Goal: Task Accomplishment & Management: Use online tool/utility

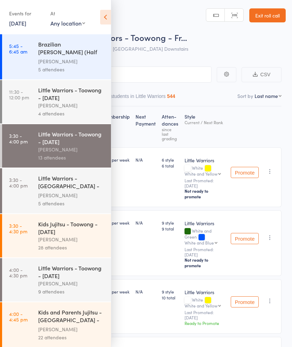
click at [104, 19] on icon at bounding box center [105, 17] width 11 height 15
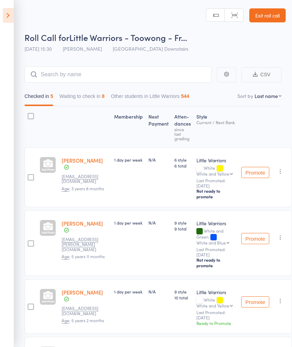
click at [101, 93] on button "Waiting to check in 8" at bounding box center [81, 98] width 45 height 16
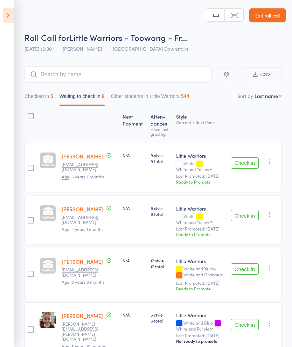
click at [272, 97] on select "First name Last name Birthday today? Behind on payments? Check in time Next pay…" at bounding box center [267, 95] width 27 height 7
select select "10"
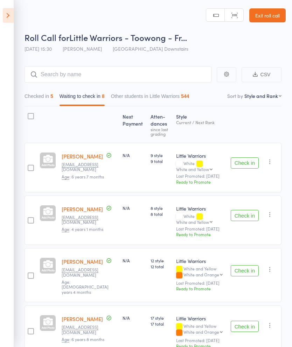
click at [248, 159] on button "Check in" at bounding box center [245, 162] width 28 height 11
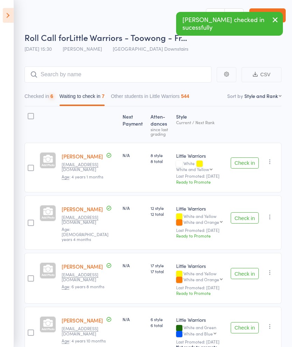
click at [247, 163] on button "Check in" at bounding box center [245, 162] width 28 height 11
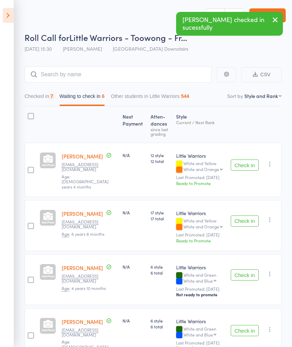
click at [244, 162] on button "Check in" at bounding box center [245, 165] width 28 height 11
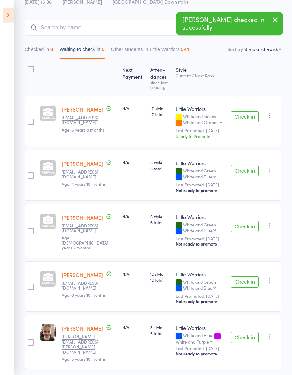
click at [251, 224] on button "Check in" at bounding box center [245, 226] width 28 height 11
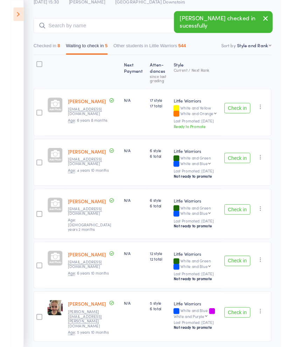
scroll to position [13, 0]
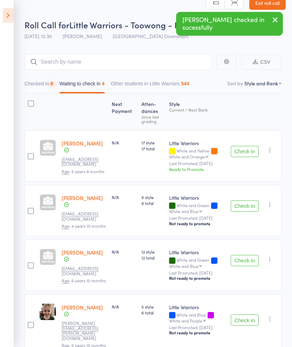
click at [241, 255] on button "Check in" at bounding box center [245, 260] width 28 height 11
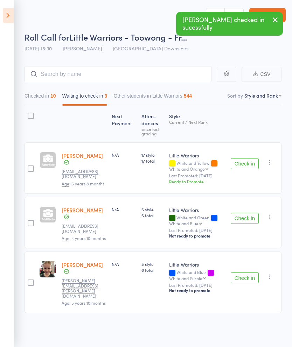
click at [13, 21] on icon at bounding box center [8, 15] width 11 height 15
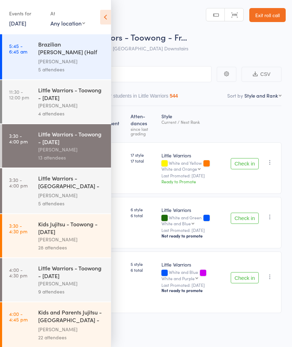
click at [81, 280] on div "Little Warriors - Toowong - [DATE]" at bounding box center [71, 271] width 67 height 15
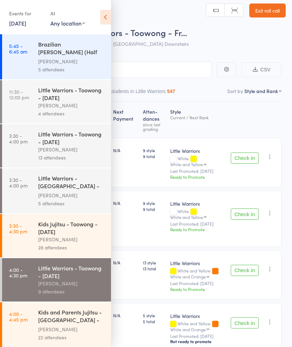
click at [109, 20] on icon at bounding box center [105, 17] width 11 height 15
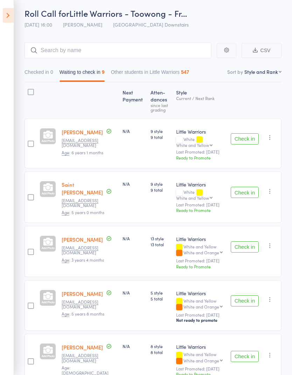
scroll to position [54, 0]
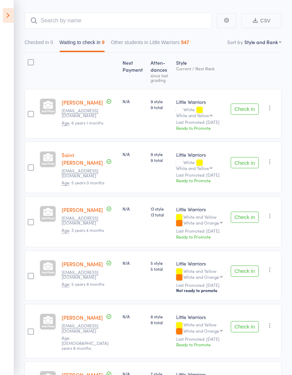
click at [246, 158] on button "Check in" at bounding box center [245, 162] width 28 height 11
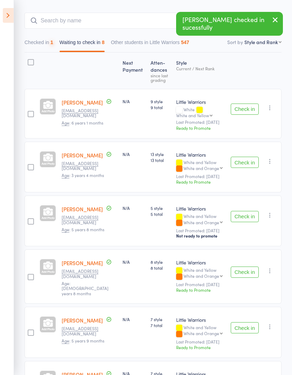
click at [246, 158] on button "Check in" at bounding box center [245, 162] width 28 height 11
click at [247, 160] on button "Check in" at bounding box center [245, 162] width 28 height 11
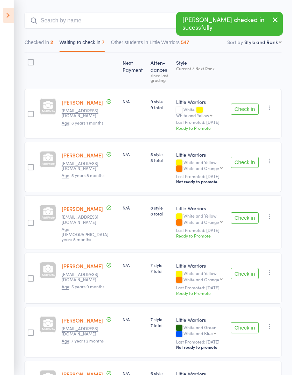
click at [247, 160] on button "Check in" at bounding box center [245, 162] width 28 height 11
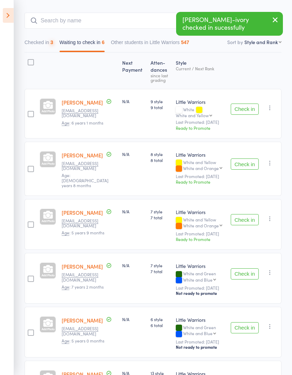
click at [250, 161] on button "Check in" at bounding box center [245, 164] width 28 height 11
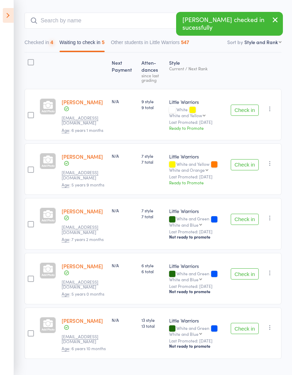
click at [250, 162] on button "Check in" at bounding box center [245, 164] width 28 height 11
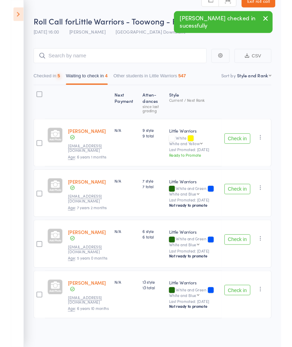
scroll to position [7, 0]
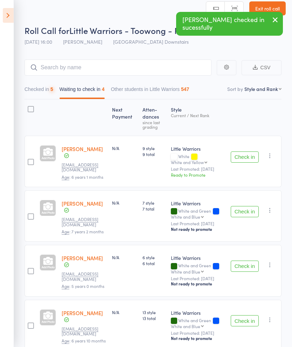
click at [240, 208] on button "Check in" at bounding box center [245, 211] width 28 height 11
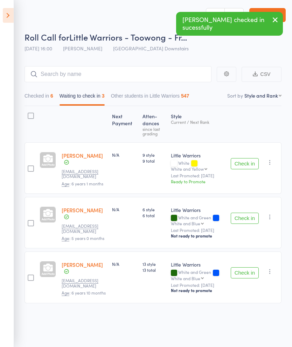
click at [248, 201] on div "Check in Check in Promote Send message Add Note Add Task Add Flag Remove Mark a…" at bounding box center [255, 222] width 54 height 51
click at [248, 213] on button "Check in" at bounding box center [245, 218] width 28 height 11
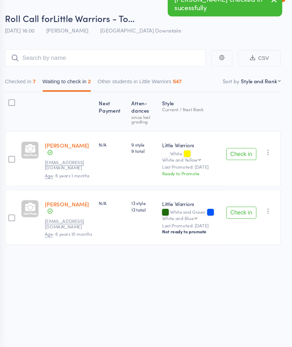
click at [231, 213] on button "Check in" at bounding box center [245, 218] width 28 height 11
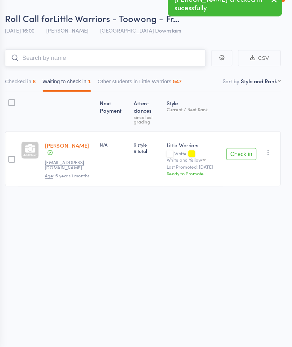
click at [160, 66] on input "search" at bounding box center [117, 74] width 187 height 16
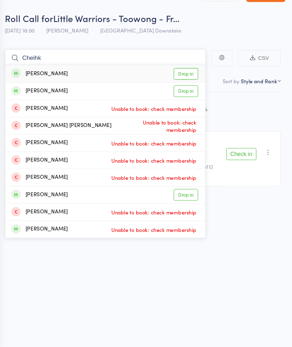
type input "Cheihk"
click at [182, 84] on link "Drop in" at bounding box center [193, 89] width 23 height 11
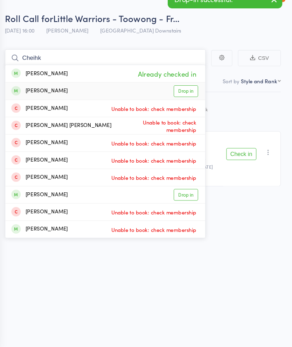
type input "Cheihk"
click at [182, 100] on link "Drop in" at bounding box center [193, 105] width 23 height 11
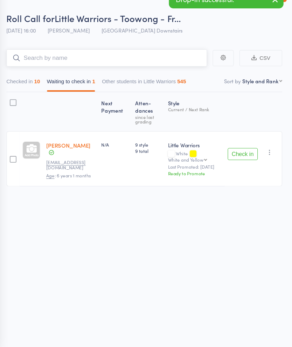
scroll to position [0, 0]
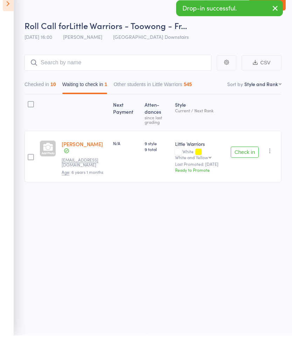
click at [272, 15] on icon "button" at bounding box center [275, 19] width 8 height 9
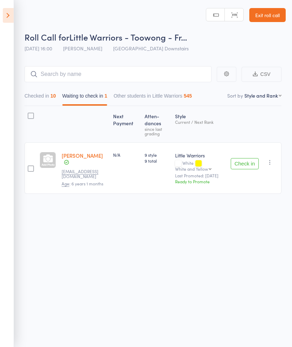
click at [270, 11] on link "Exit roll call" at bounding box center [267, 15] width 36 height 14
